Goal: Information Seeking & Learning: Learn about a topic

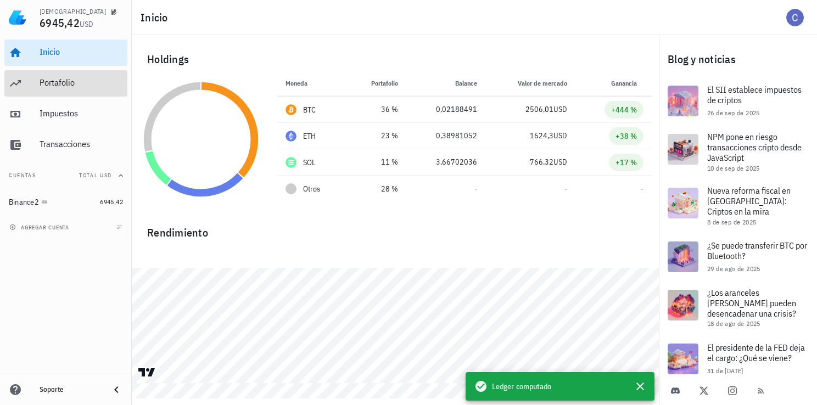
click at [49, 89] on div "Portafolio" at bounding box center [81, 83] width 83 height 25
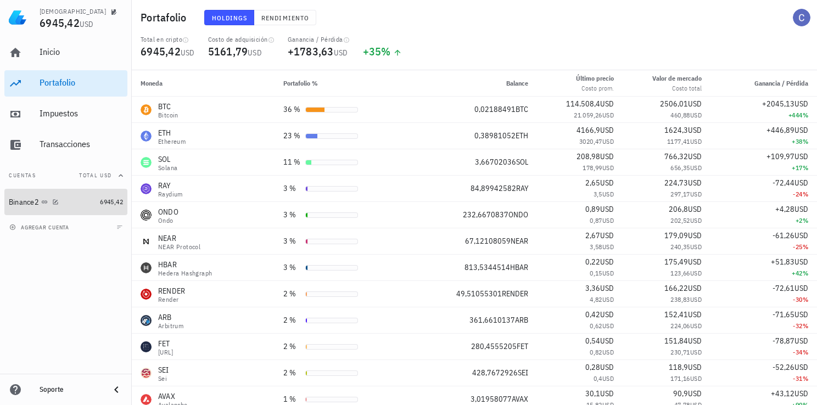
click at [22, 204] on div "Binance2" at bounding box center [24, 202] width 30 height 9
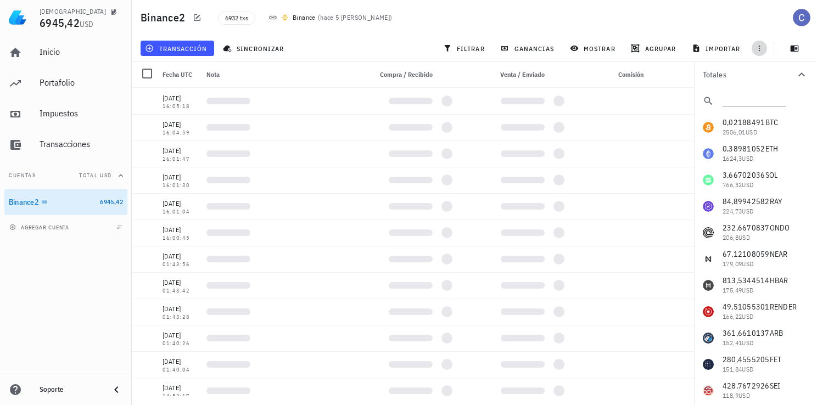
click at [762, 52] on icon "button" at bounding box center [759, 48] width 9 height 9
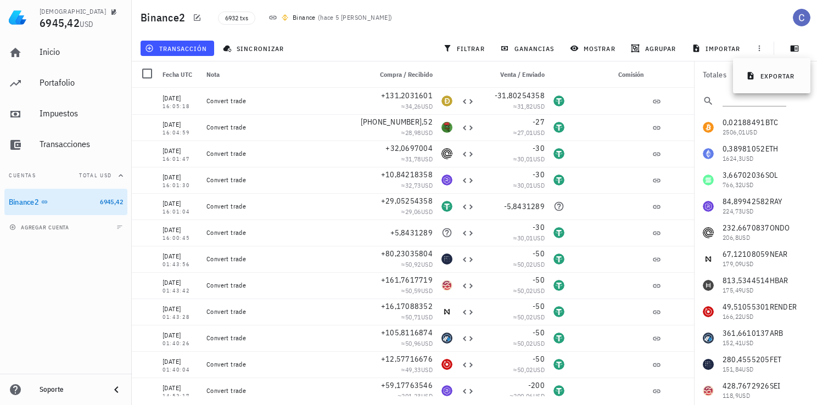
click at [746, 27] on div "Binance2 6932 txs Binance ( hace 5 [PERSON_NAME] )" at bounding box center [474, 17] width 685 height 35
click at [753, 45] on span "button" at bounding box center [758, 48] width 15 height 9
click at [752, 75] on icon "button" at bounding box center [750, 75] width 6 height 7
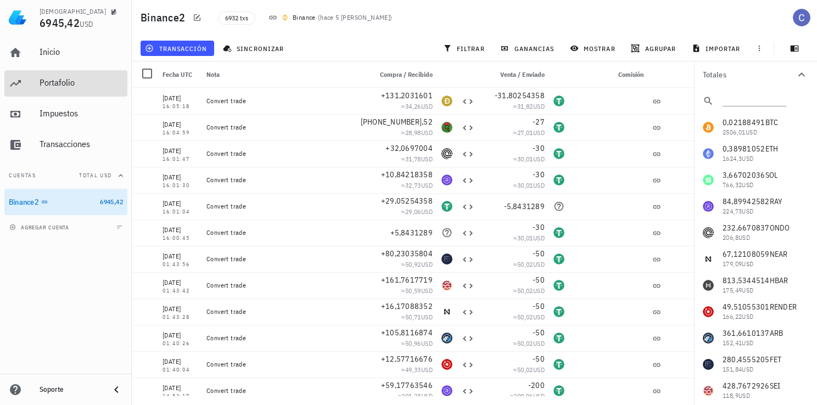
drag, startPoint x: 48, startPoint y: 81, endPoint x: 50, endPoint y: 89, distance: 8.5
click at [48, 81] on div "Portafolio" at bounding box center [81, 82] width 83 height 10
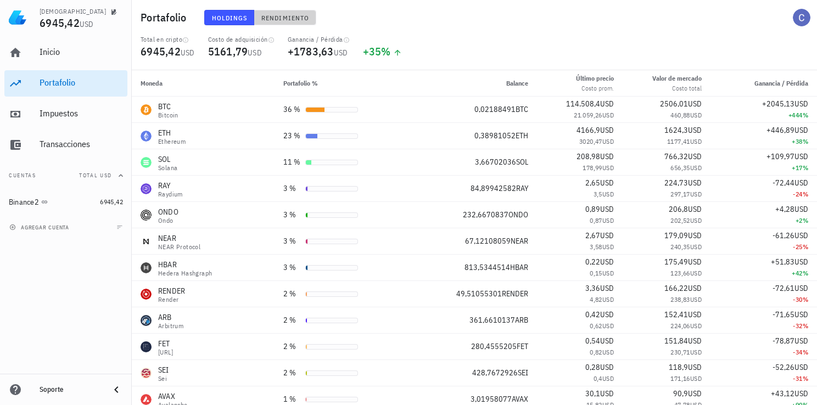
click at [293, 22] on button "Rendimiento" at bounding box center [285, 17] width 62 height 15
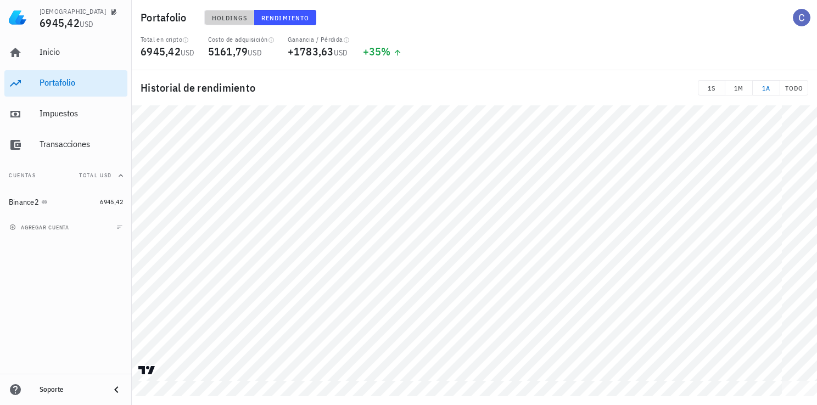
click at [228, 22] on button "Holdings" at bounding box center [229, 17] width 50 height 15
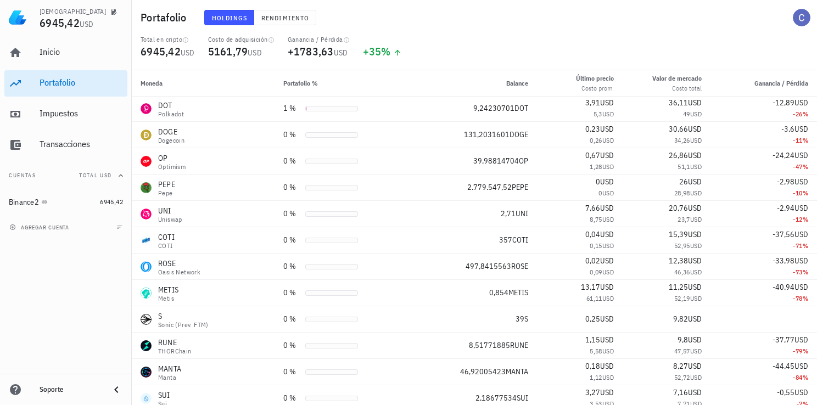
scroll to position [823, 0]
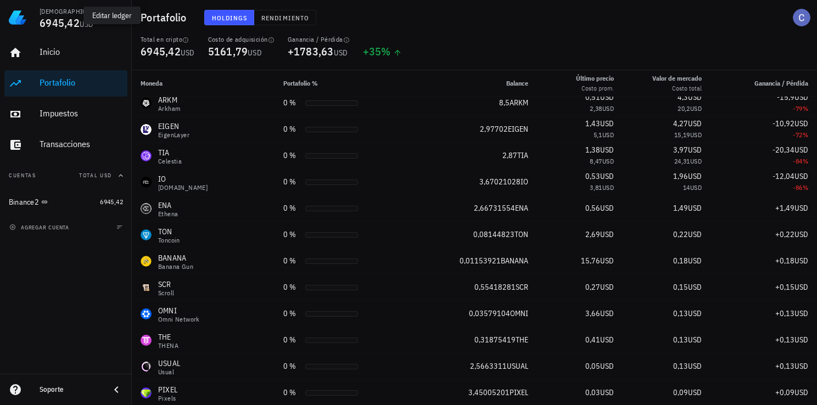
click at [111, 12] on icon "button" at bounding box center [113, 11] width 5 height 5
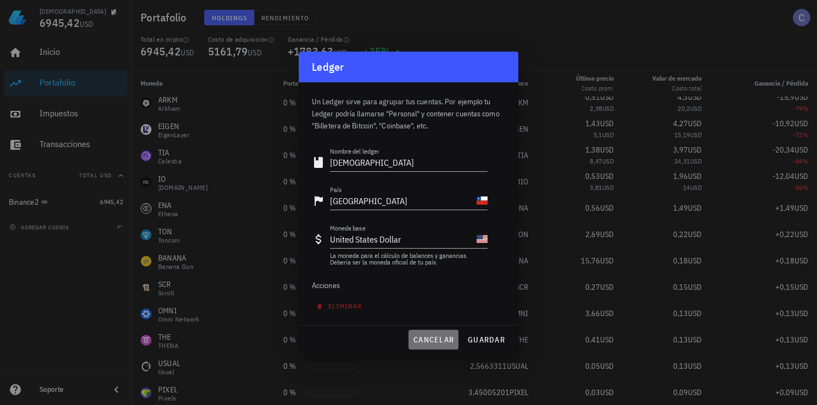
click at [437, 335] on span "cancelar" at bounding box center [433, 340] width 41 height 10
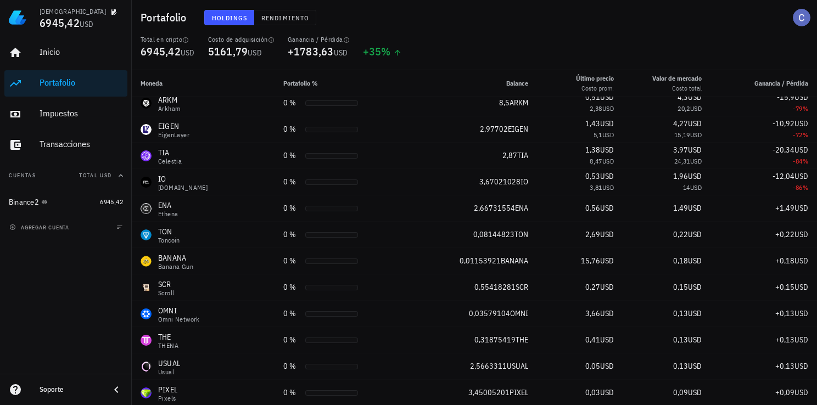
click at [13, 389] on icon at bounding box center [15, 389] width 11 height 11
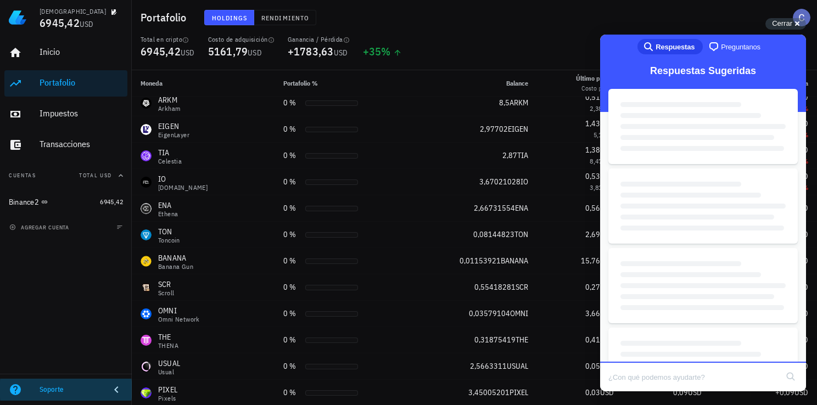
scroll to position [0, 0]
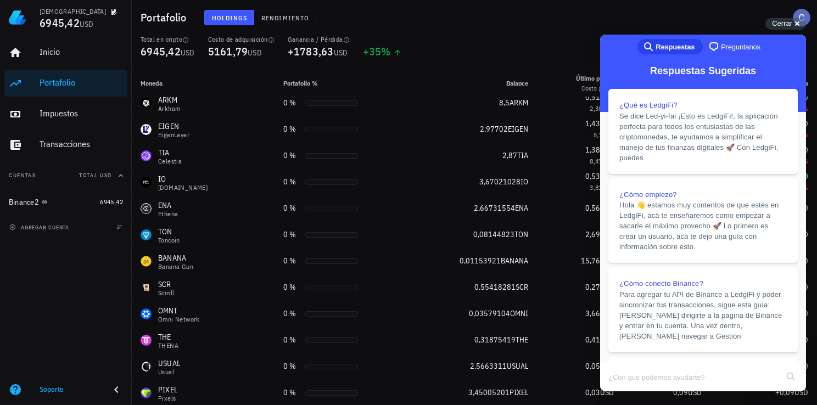
click at [119, 388] on icon at bounding box center [116, 389] width 13 height 13
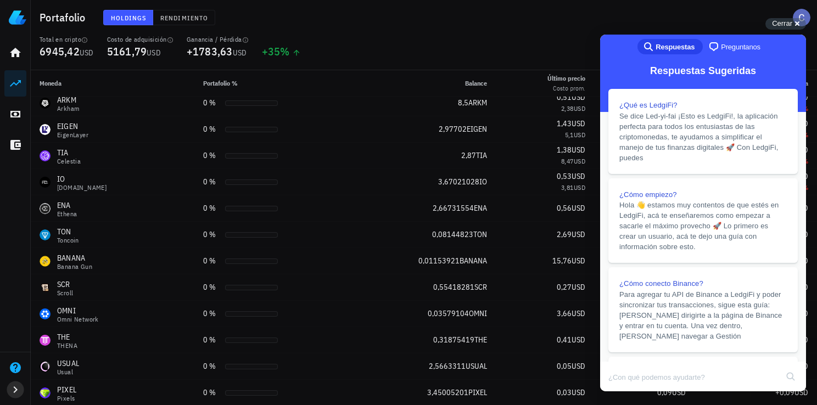
click at [15, 393] on icon "button" at bounding box center [15, 389] width 13 height 13
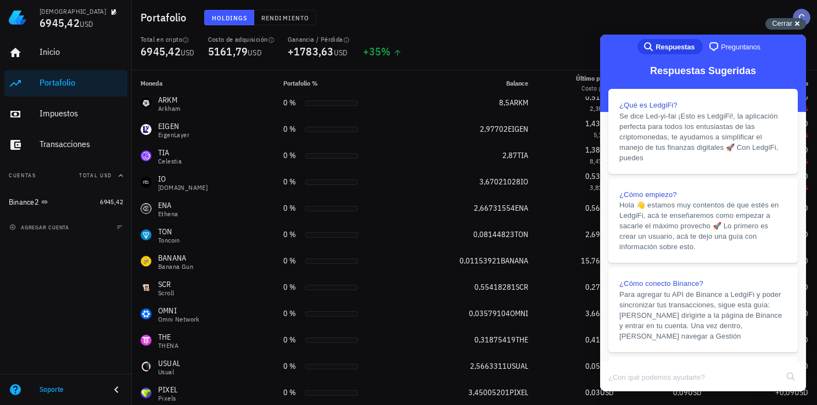
click at [793, 24] on div "Cerrar cross-small" at bounding box center [785, 24] width 41 height 12
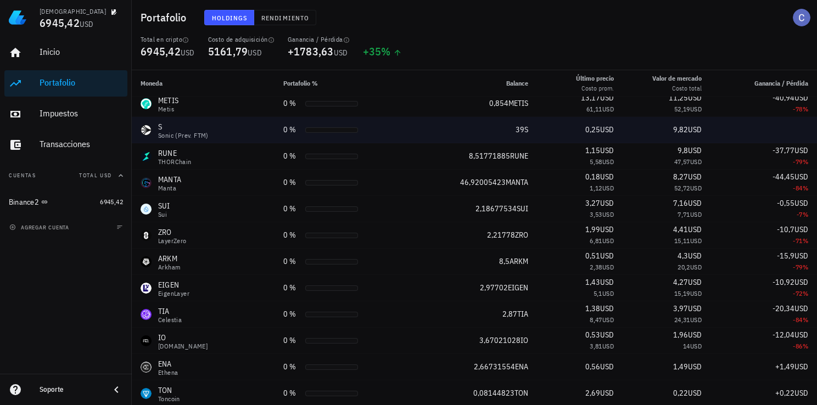
scroll to position [549, 0]
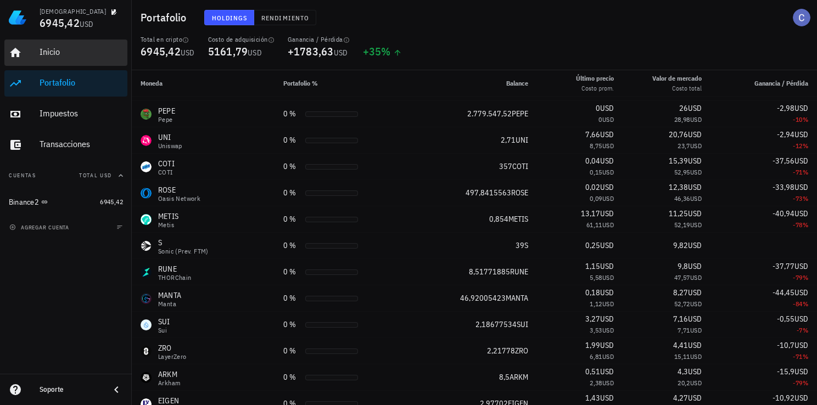
click at [58, 53] on div "Inicio" at bounding box center [81, 52] width 83 height 10
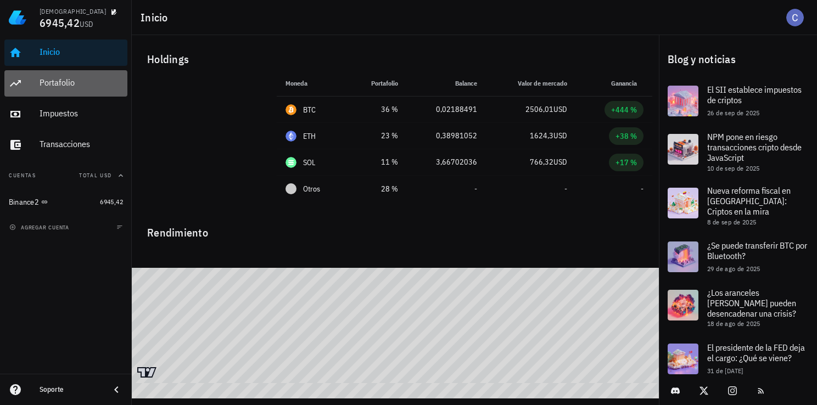
click at [46, 83] on div "Portafolio" at bounding box center [81, 82] width 83 height 10
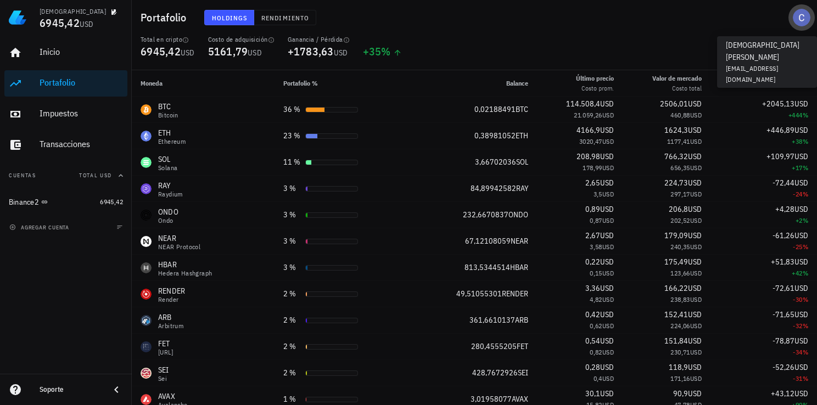
click at [797, 24] on div "avatar" at bounding box center [801, 18] width 18 height 18
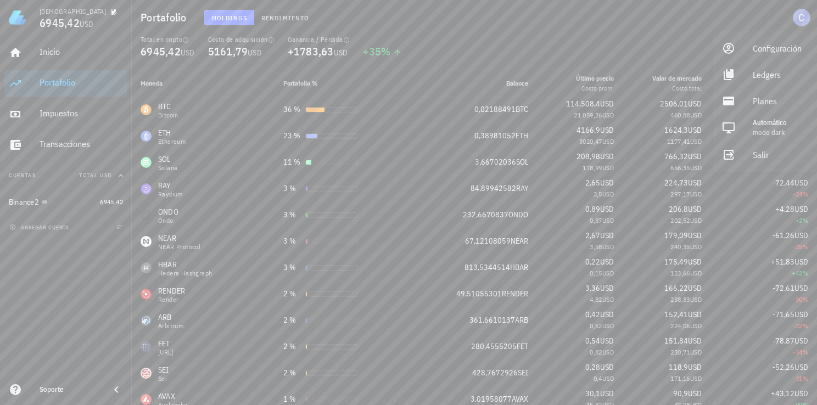
click at [653, 12] on div "Portafolio Holdings Rendimiento" at bounding box center [474, 17] width 685 height 35
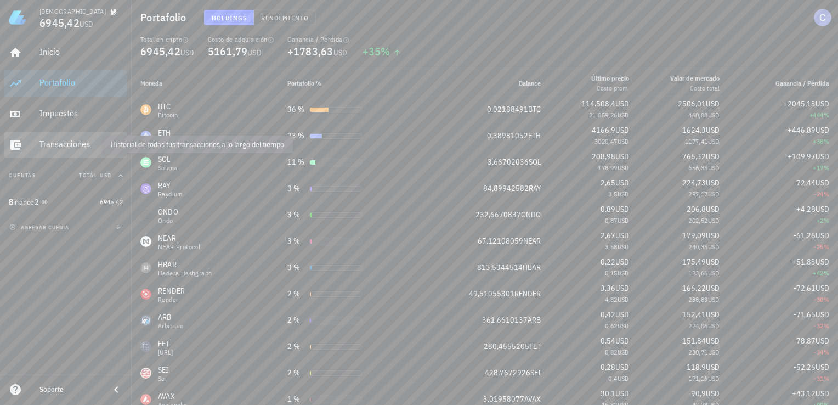
click at [47, 142] on div "Transacciones" at bounding box center [81, 144] width 83 height 10
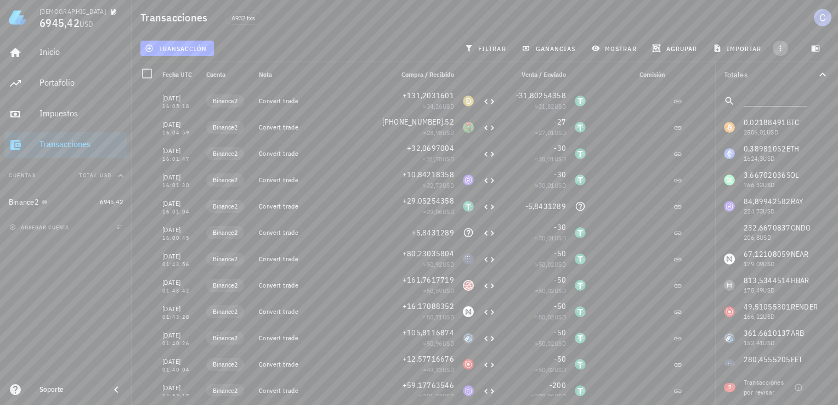
click at [779, 49] on icon "button" at bounding box center [780, 48] width 9 height 9
click at [779, 74] on span "exportar" at bounding box center [793, 75] width 46 height 9
